Goal: Find specific page/section: Find specific page/section

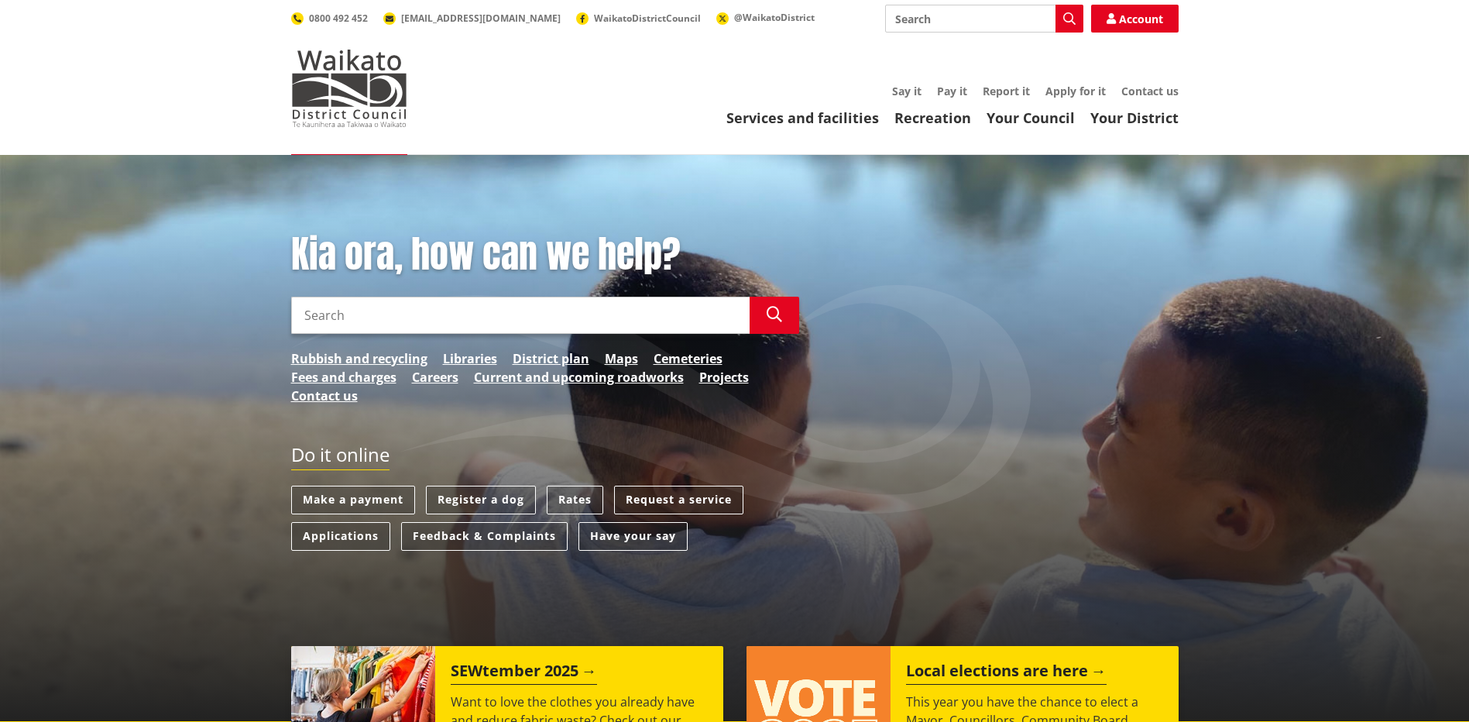
click at [453, 314] on input "Search" at bounding box center [520, 315] width 458 height 37
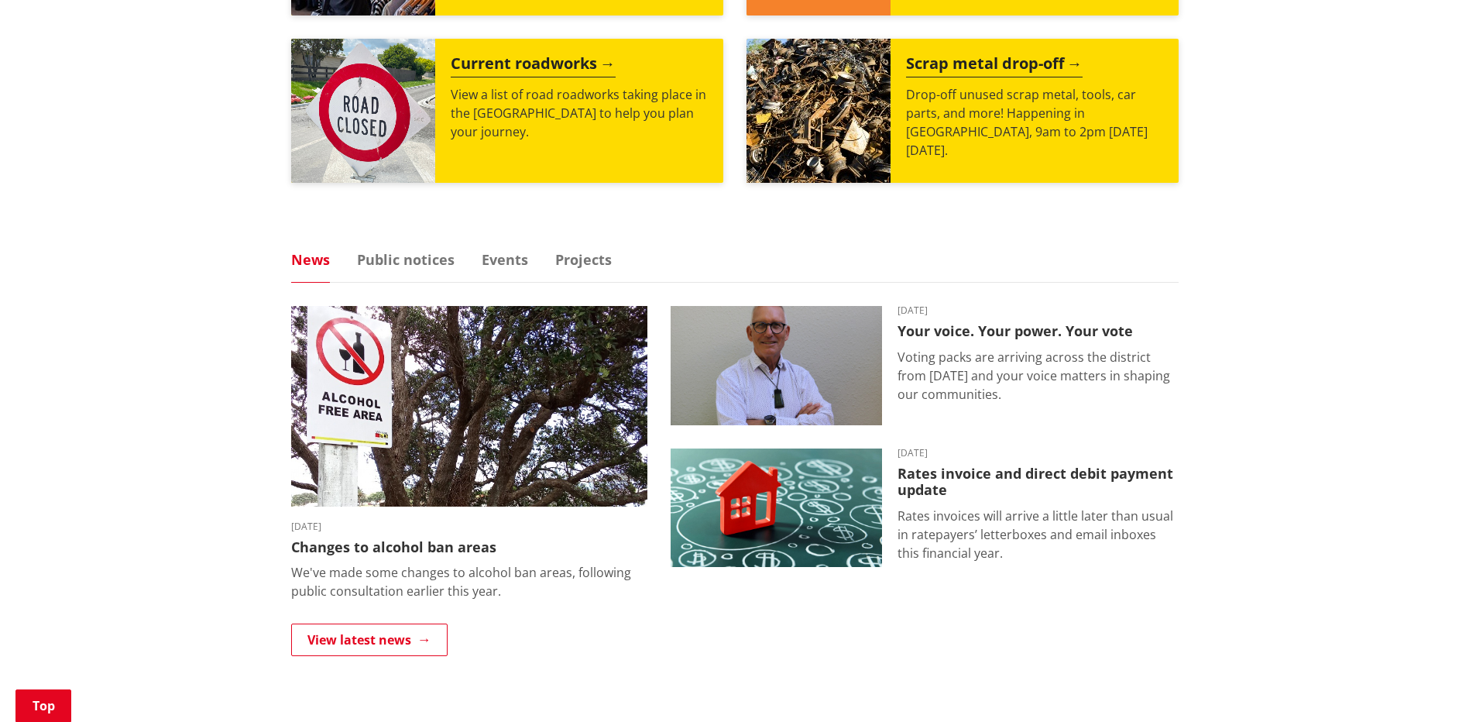
scroll to position [1239, 0]
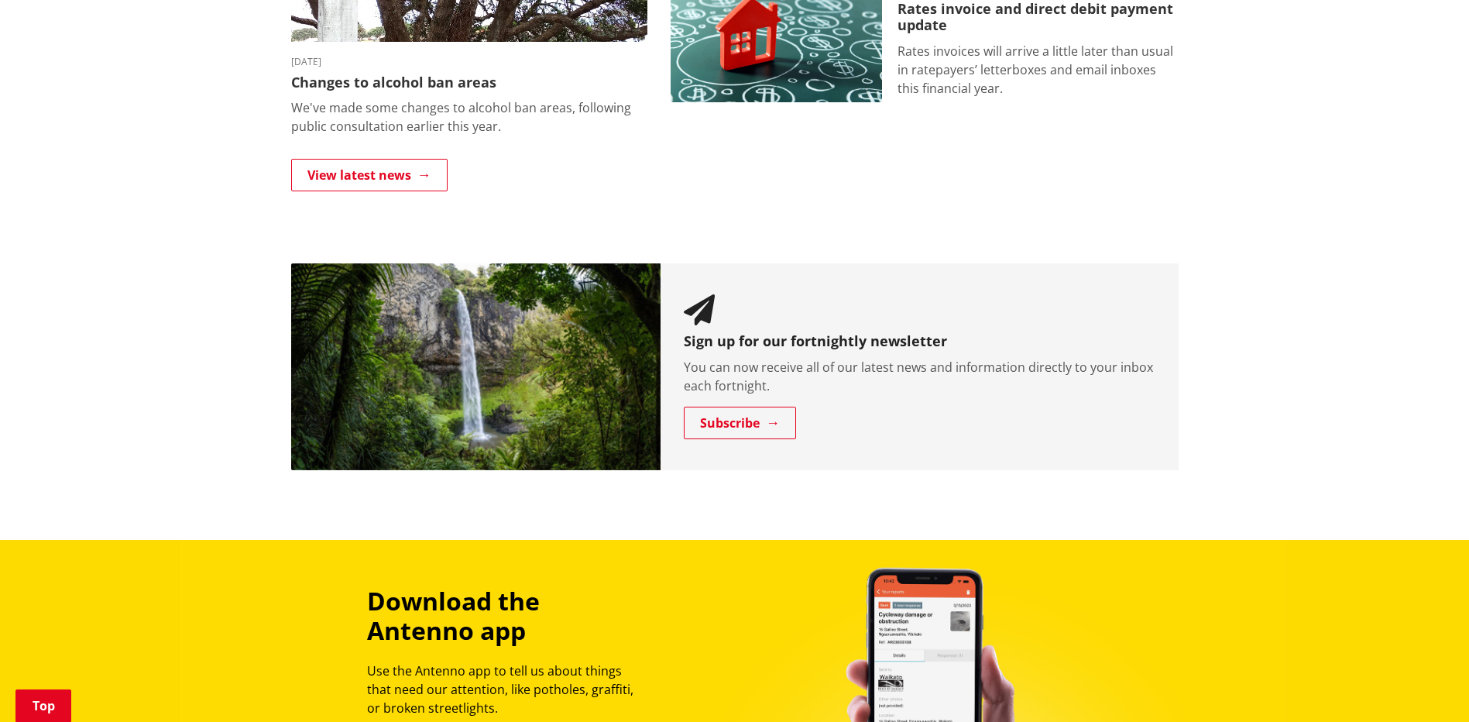
type input "bin"
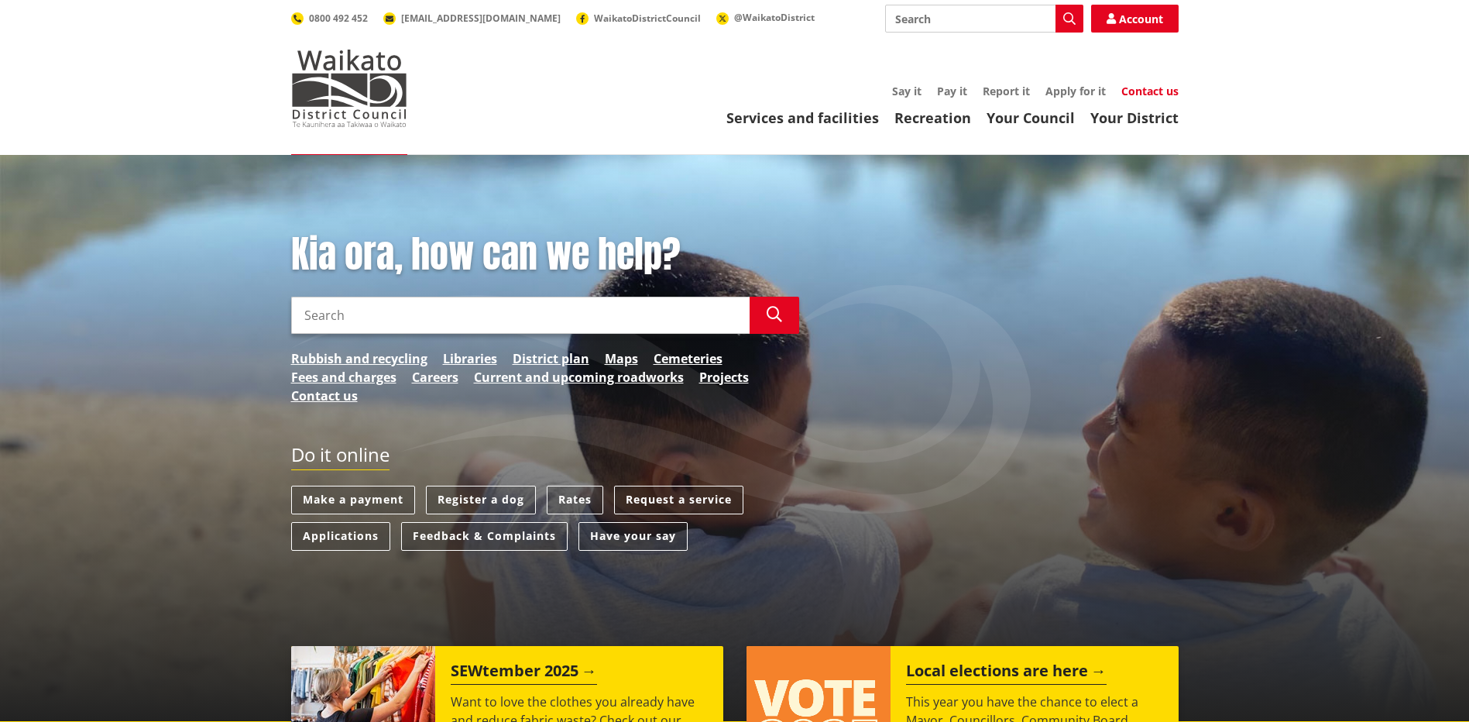
click at [1154, 86] on link "Contact us" at bounding box center [1149, 91] width 57 height 15
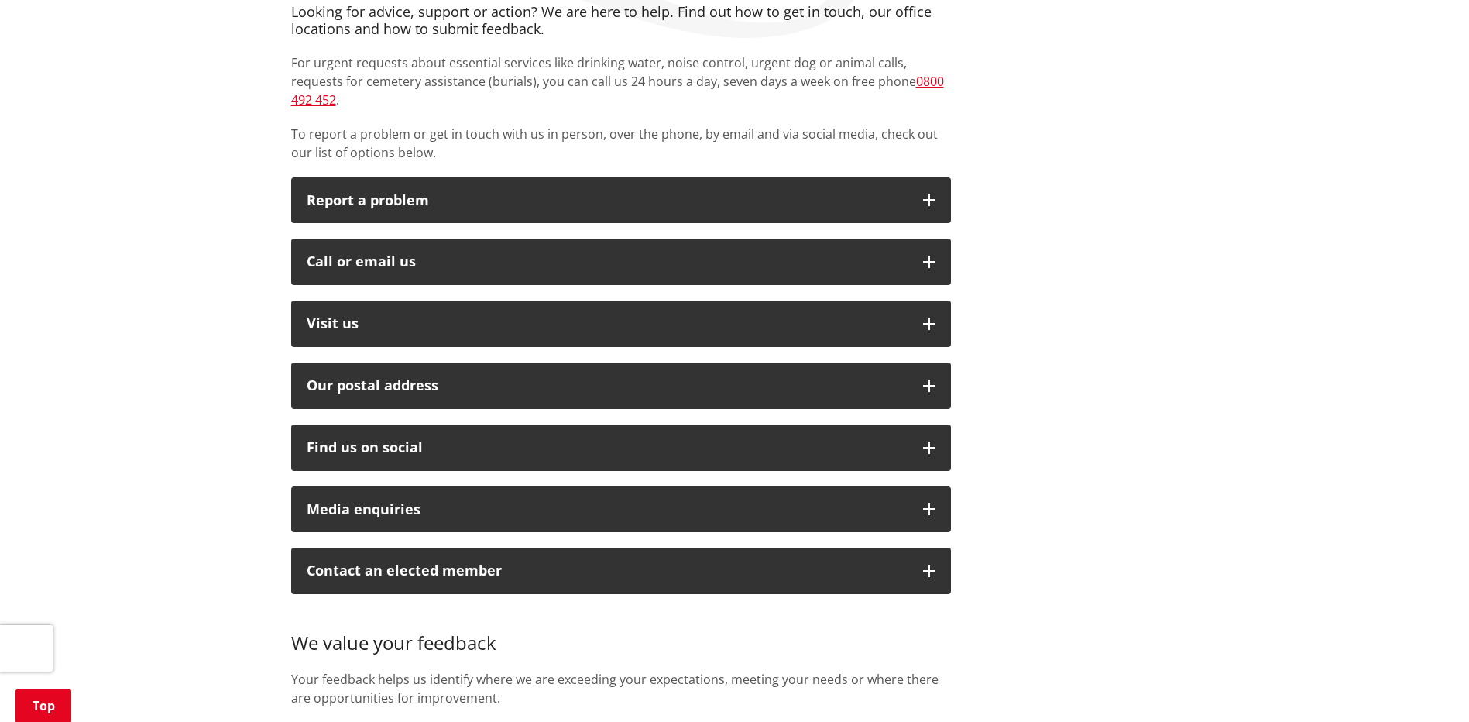
scroll to position [310, 0]
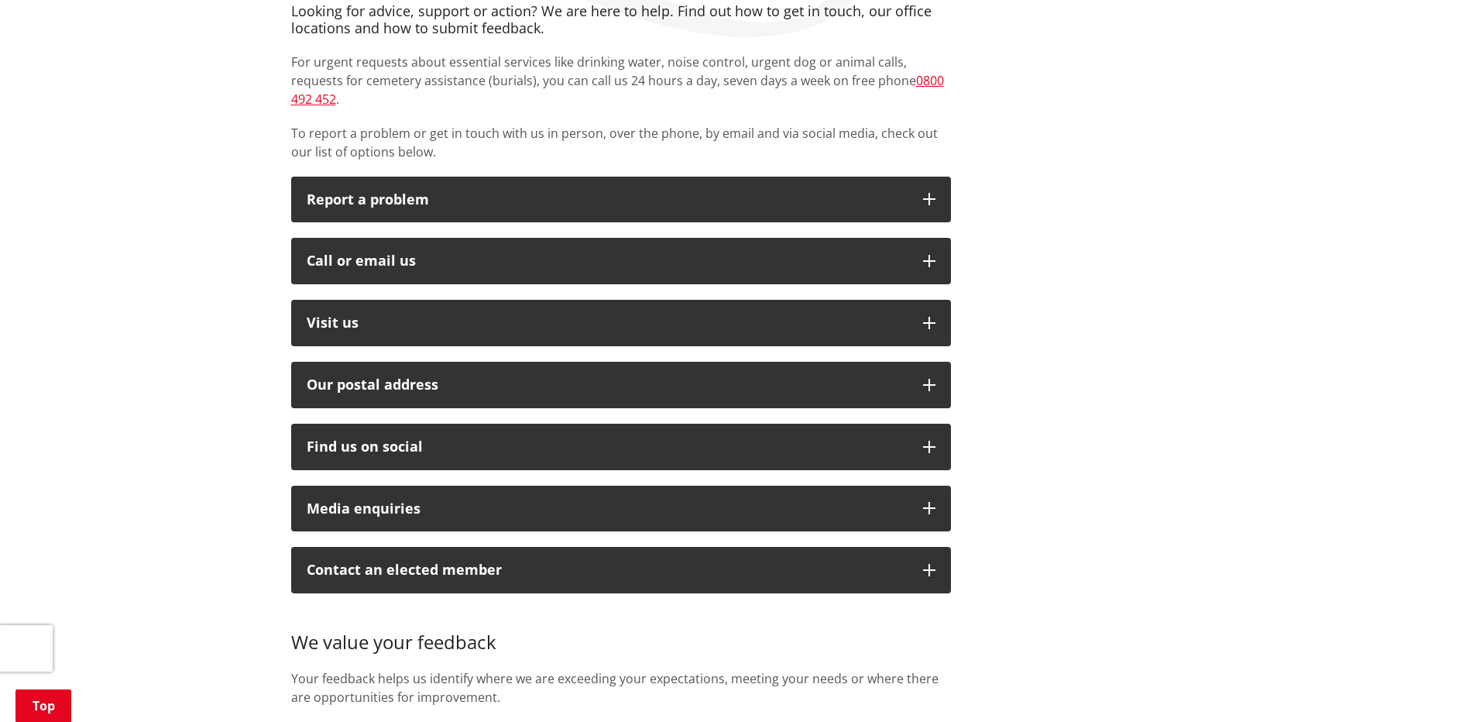
click at [549, 328] on div "Looking for advice, support or action? We are here to help. Find out how to get…" at bounding box center [621, 387] width 683 height 768
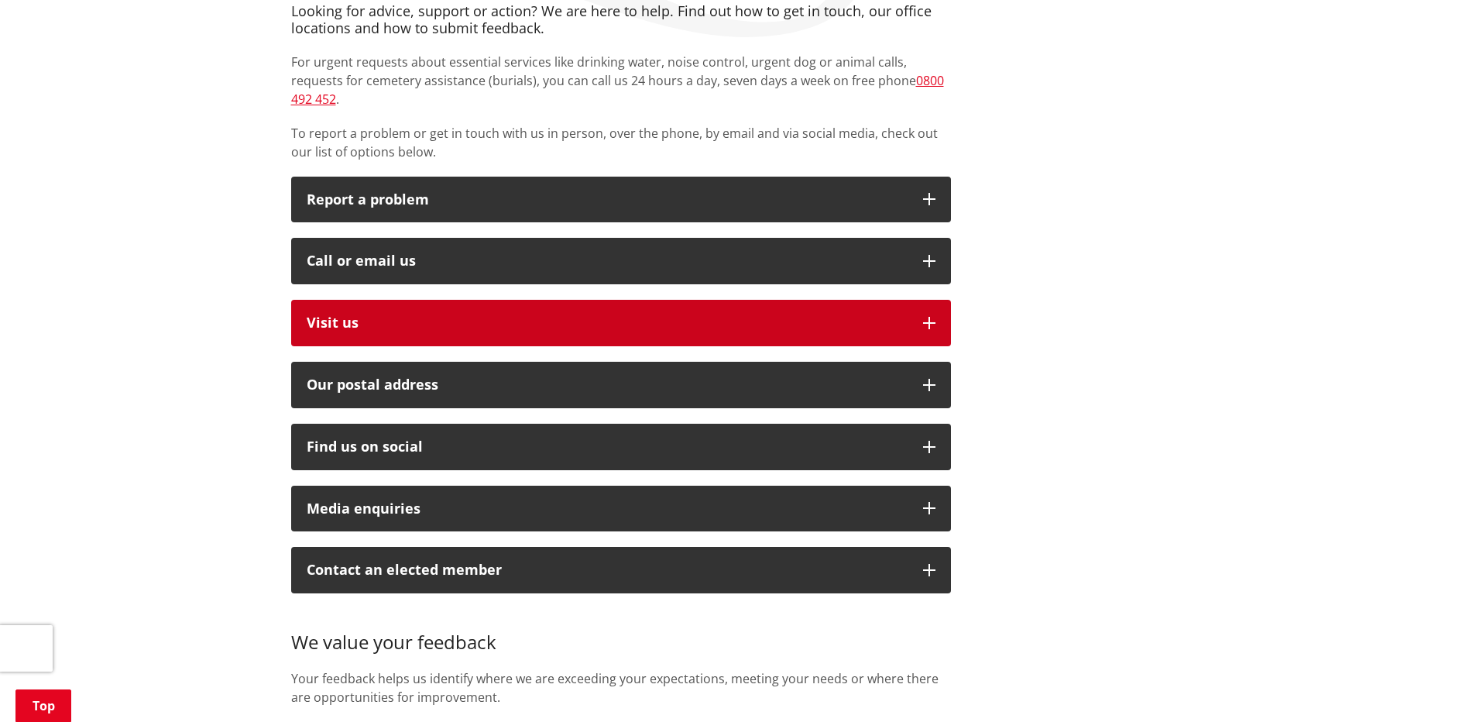
click at [551, 315] on p "Visit us" at bounding box center [607, 322] width 601 height 15
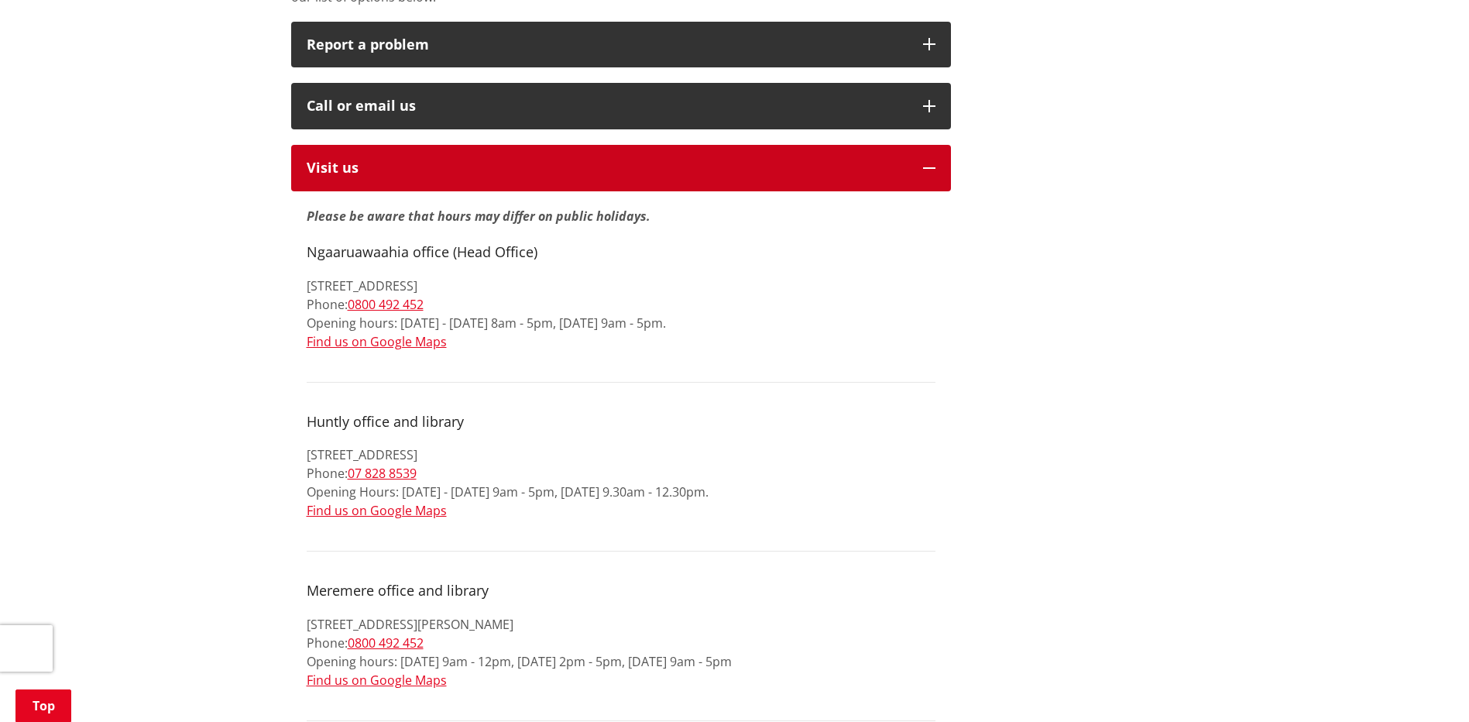
scroll to position [542, 0]
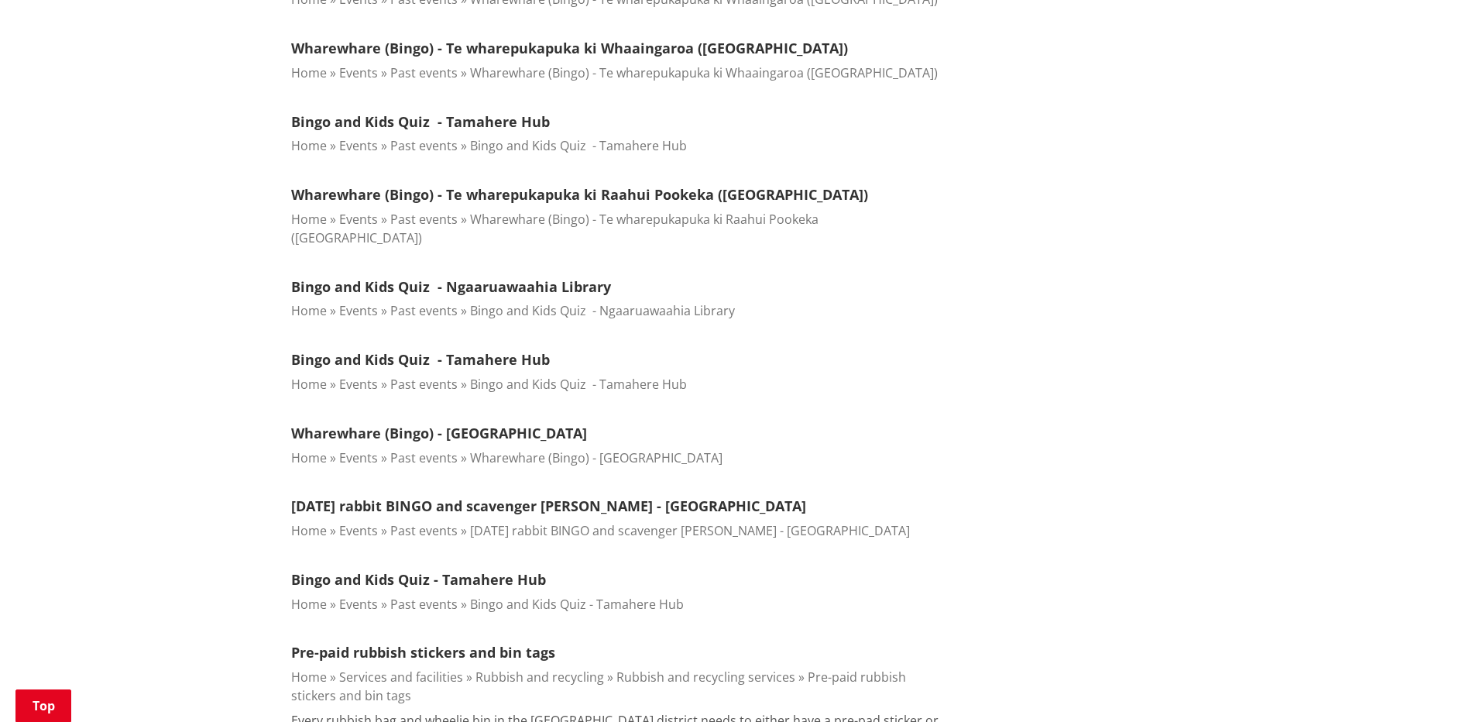
scroll to position [619, 0]
